Goal: Task Accomplishment & Management: Manage account settings

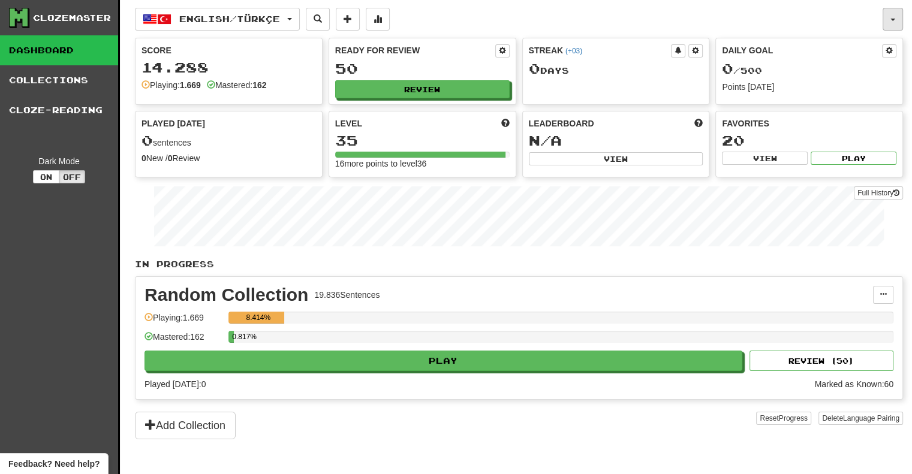
click at [895, 19] on button "button" at bounding box center [892, 19] width 20 height 23
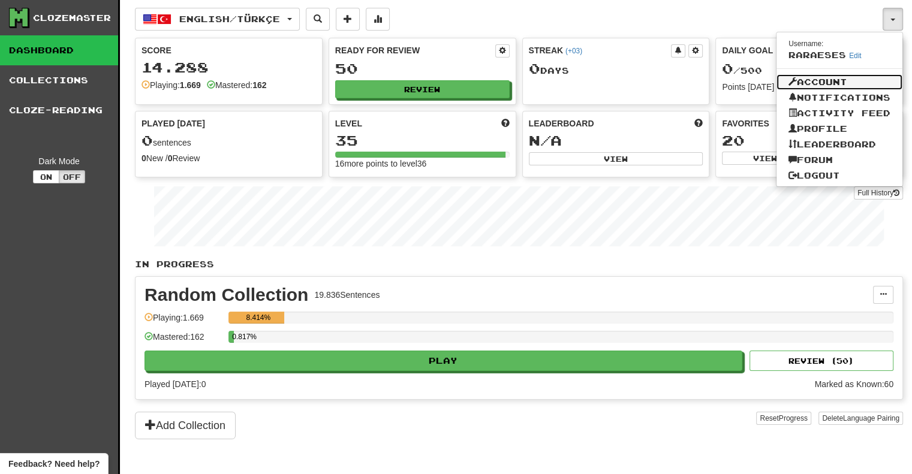
click at [828, 79] on link "Account" at bounding box center [839, 82] width 126 height 16
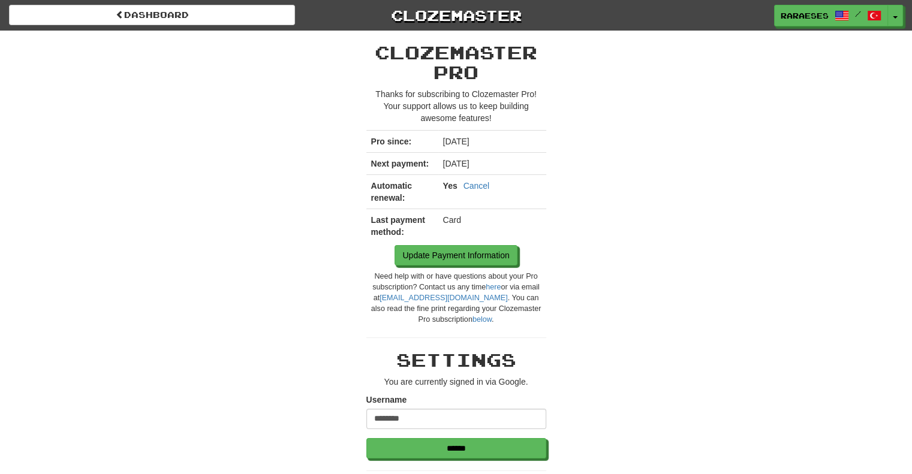
drag, startPoint x: 919, startPoint y: 61, endPoint x: 918, endPoint y: 49, distance: 12.1
click at [477, 186] on link "Cancel" at bounding box center [476, 186] width 26 height 12
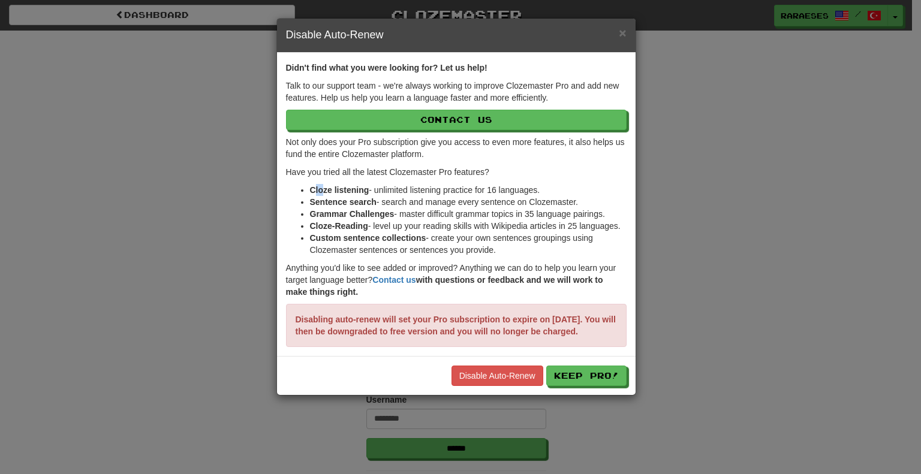
click at [319, 185] on li "Cloze listening - unlimited listening practice for 16 languages." at bounding box center [468, 190] width 316 height 12
click at [344, 197] on strong "Sentence search" at bounding box center [343, 202] width 67 height 10
click at [345, 209] on strong "Grammar Challenges" at bounding box center [352, 214] width 85 height 10
click at [336, 228] on strong "Cloze-Reading" at bounding box center [339, 226] width 58 height 10
drag, startPoint x: 360, startPoint y: 319, endPoint x: 342, endPoint y: 306, distance: 22.3
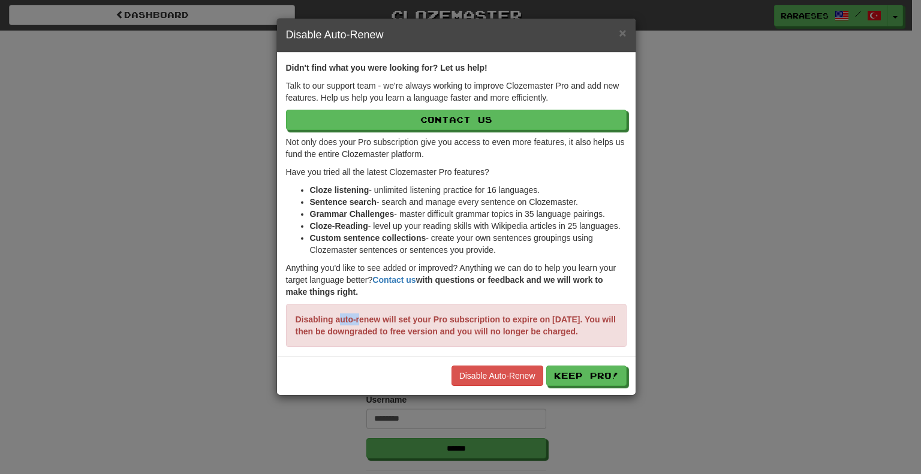
click at [342, 306] on p "Disabling auto-renew will set your Pro subscription to expire on January 26, 20…" at bounding box center [456, 325] width 340 height 43
click at [310, 296] on p "Anything you'd like to see added or improved? Anything we can do to help you le…" at bounding box center [456, 280] width 340 height 36
drag, startPoint x: 298, startPoint y: 318, endPoint x: 345, endPoint y: 348, distance: 56.0
click at [345, 347] on p "Disabling auto-renew will set your Pro subscription to expire on January 26, 20…" at bounding box center [456, 325] width 340 height 43
click at [297, 319] on strong "Disabling auto-renew will set your Pro subscription to expire on January 26, 20…" at bounding box center [455, 326] width 320 height 22
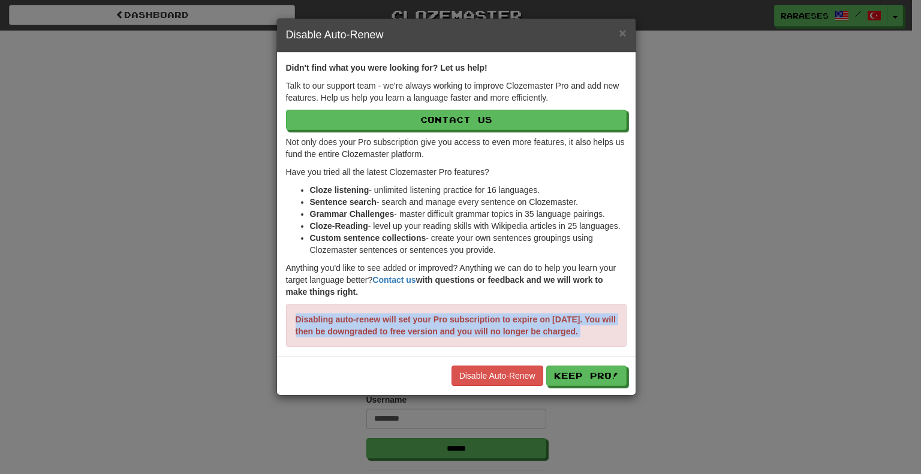
drag, startPoint x: 297, startPoint y: 319, endPoint x: 330, endPoint y: 345, distance: 41.8
click at [330, 336] on strong "Disabling auto-renew will set your Pro subscription to expire on January 26, 20…" at bounding box center [455, 326] width 320 height 22
click at [322, 297] on div at bounding box center [322, 297] width 0 height 0
click at [405, 356] on div "Didn't find what you were looking for? Let us help! Talk to our support team - …" at bounding box center [456, 204] width 358 height 303
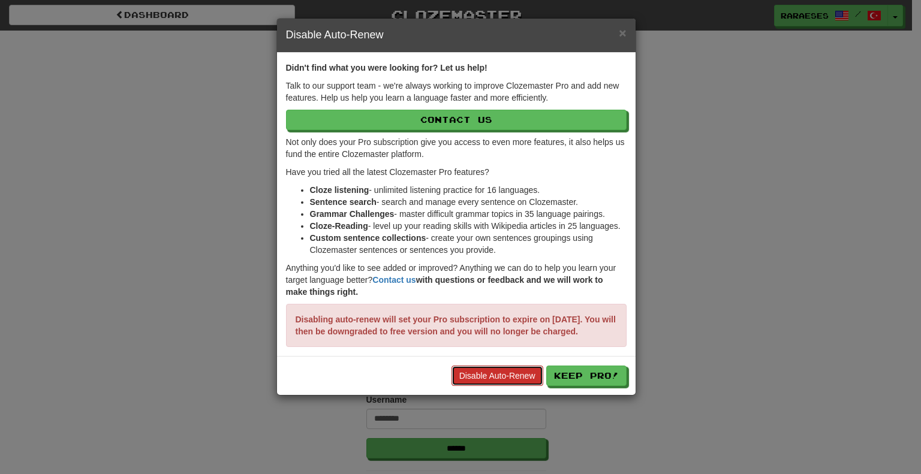
click at [494, 386] on link "Disable Auto-Renew" at bounding box center [497, 376] width 92 height 20
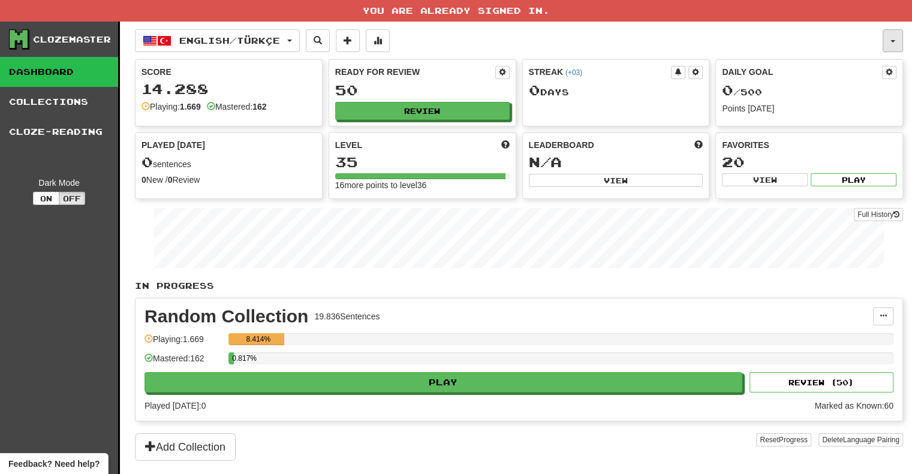
click at [893, 41] on span "button" at bounding box center [892, 41] width 5 height 2
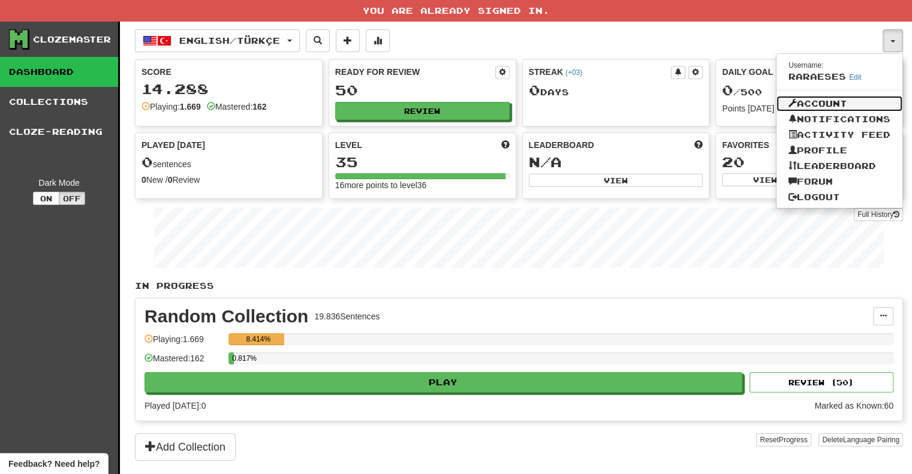
click at [833, 106] on link "Account" at bounding box center [839, 104] width 126 height 16
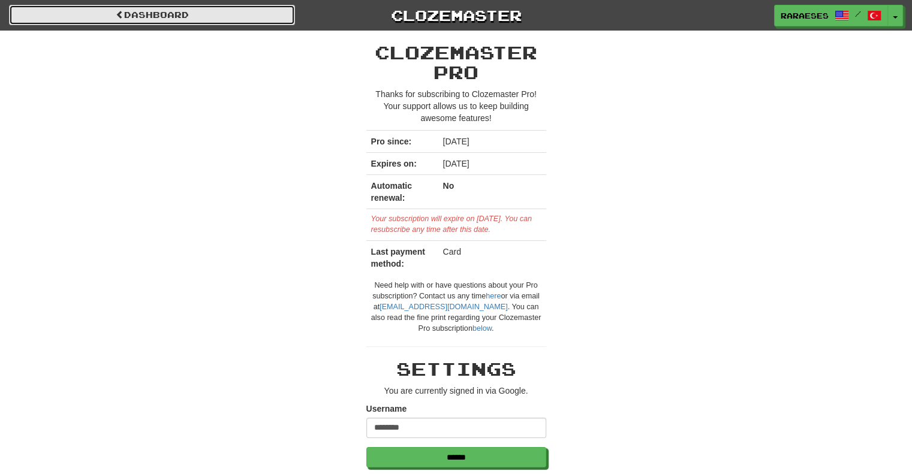
click at [83, 19] on link "Dashboard" at bounding box center [152, 15] width 286 height 20
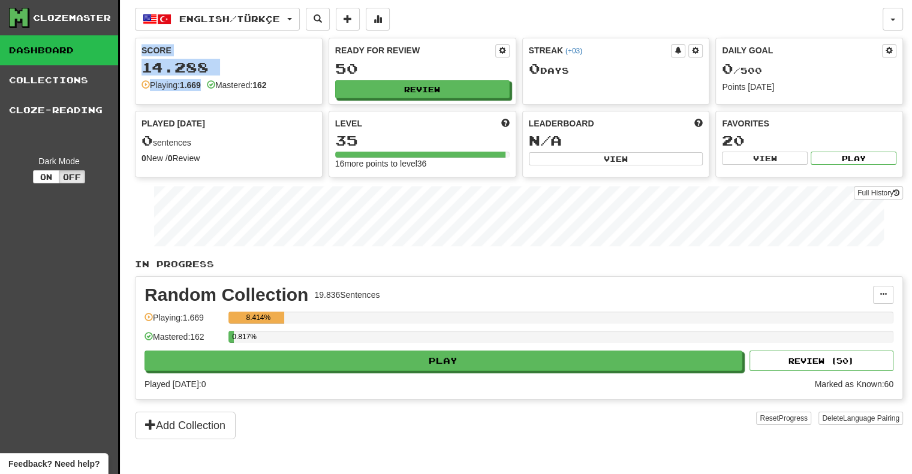
drag, startPoint x: 129, startPoint y: 51, endPoint x: 215, endPoint y: 75, distance: 88.4
click at [215, 75] on div "Clozemaster Dashboard Collections Cloze-Reading Dark Mode On Off Dashboard Coll…" at bounding box center [456, 252] width 894 height 504
click at [266, 80] on strong "162" at bounding box center [259, 85] width 14 height 10
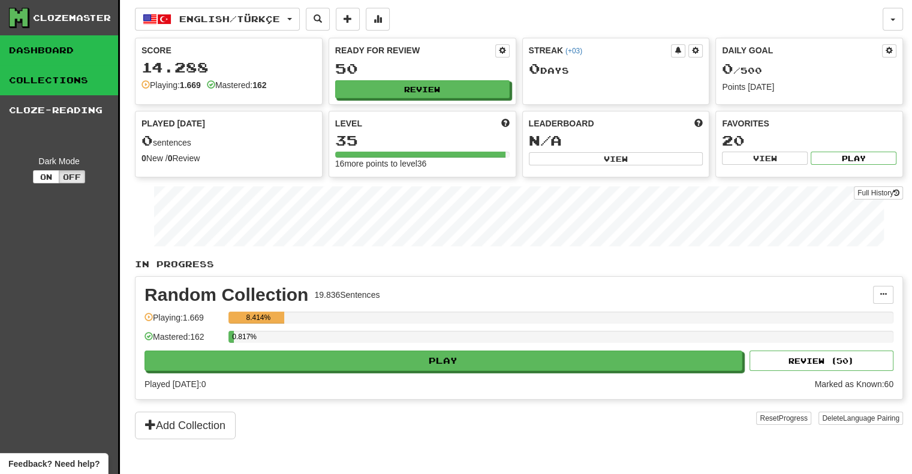
click at [53, 80] on link "Collections" at bounding box center [59, 80] width 118 height 30
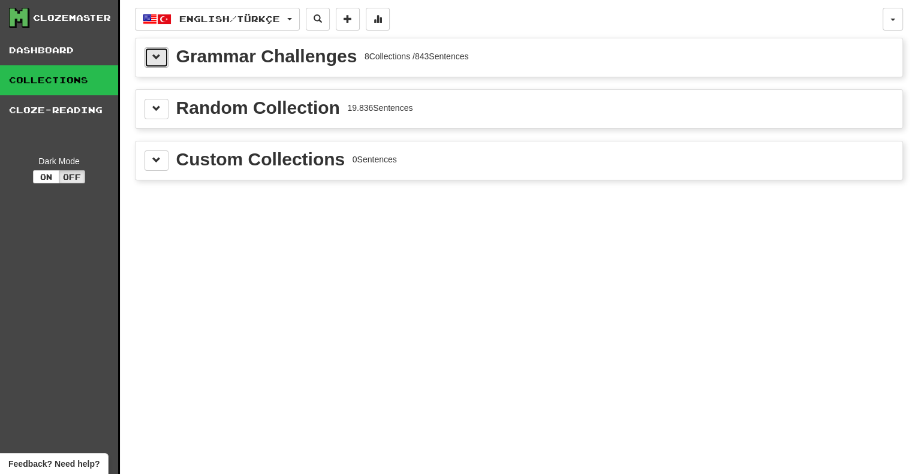
click at [151, 63] on button at bounding box center [156, 57] width 24 height 20
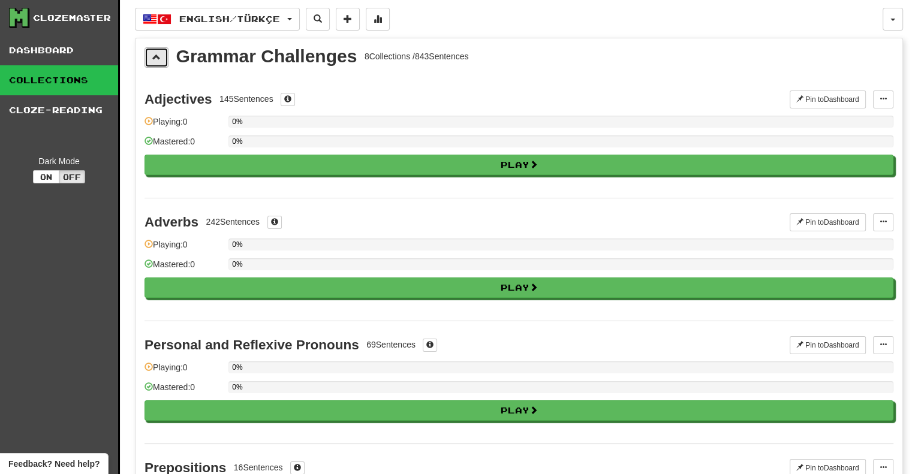
click at [151, 63] on button at bounding box center [156, 57] width 24 height 20
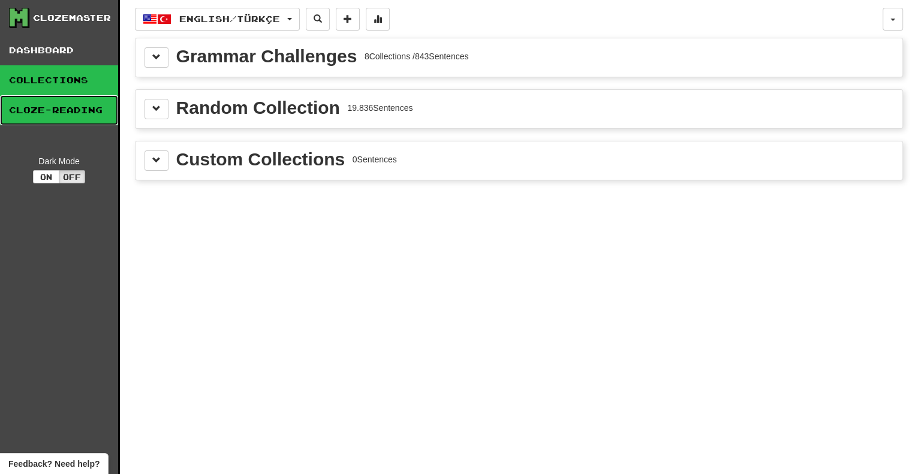
click at [68, 108] on link "Cloze-Reading" at bounding box center [59, 110] width 118 height 30
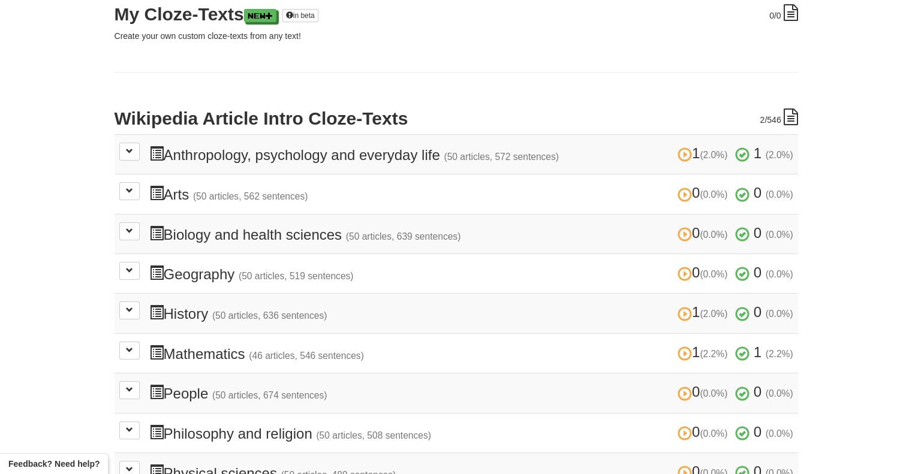
scroll to position [183, 0]
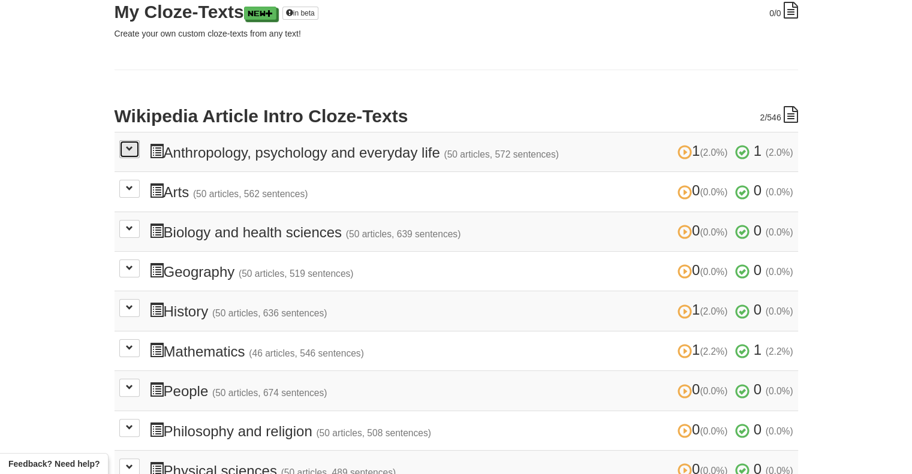
click at [130, 145] on span at bounding box center [129, 148] width 7 height 7
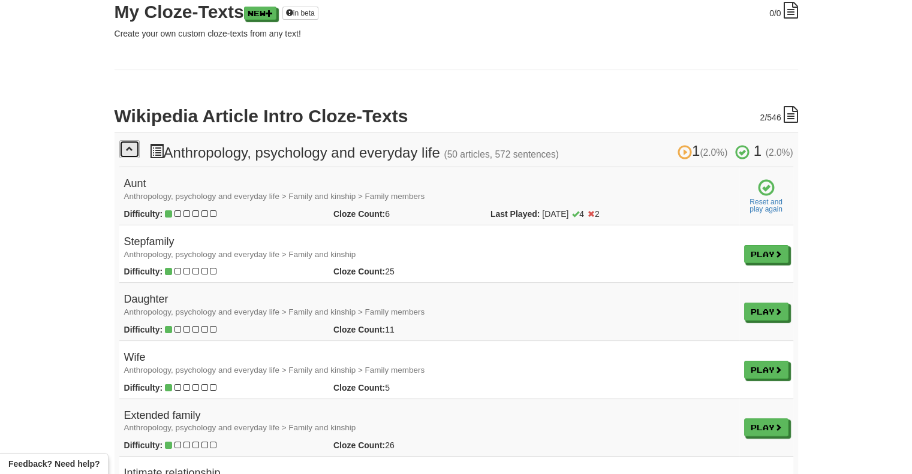
click at [127, 141] on button at bounding box center [129, 149] width 20 height 18
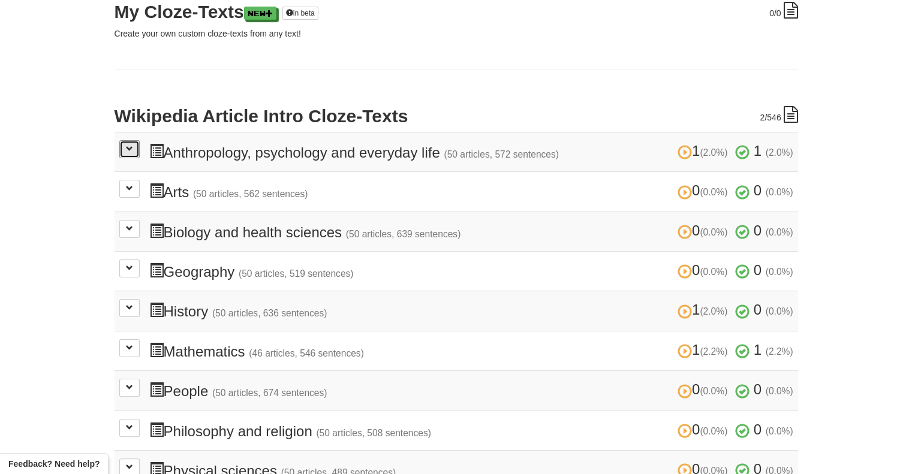
scroll to position [0, 0]
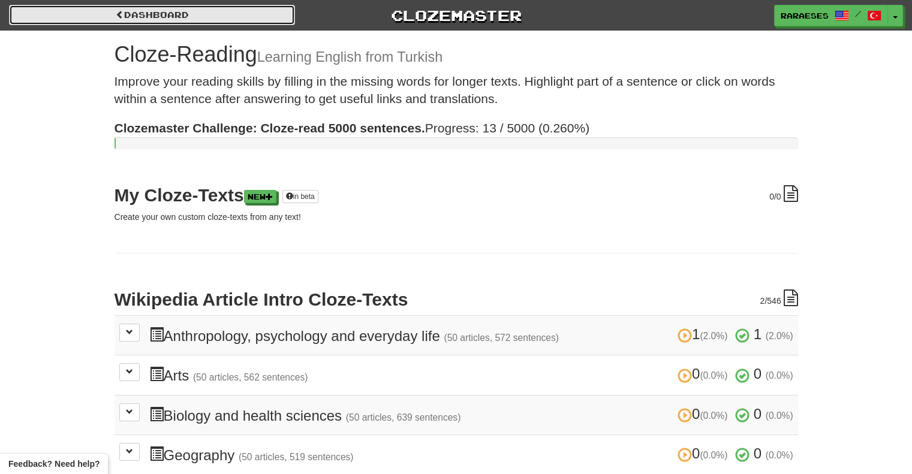
click at [37, 17] on link "Dashboard" at bounding box center [152, 15] width 286 height 20
